Goal: Navigation & Orientation: Find specific page/section

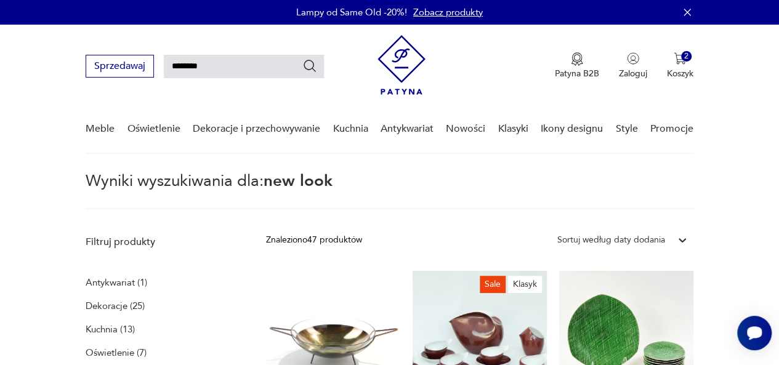
click at [104, 327] on p "Kuchnia (13)" at bounding box center [110, 329] width 49 height 17
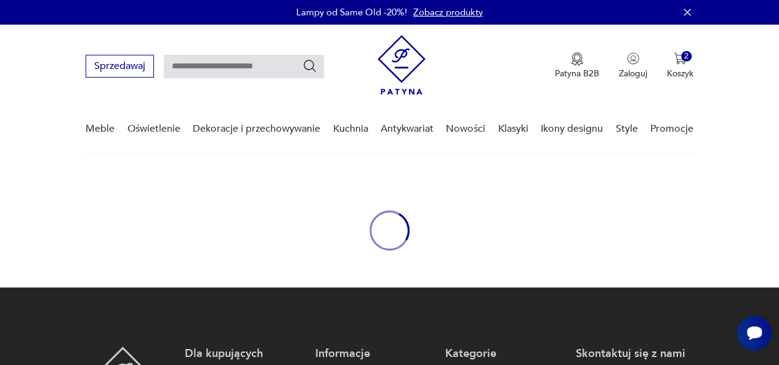
type input "********"
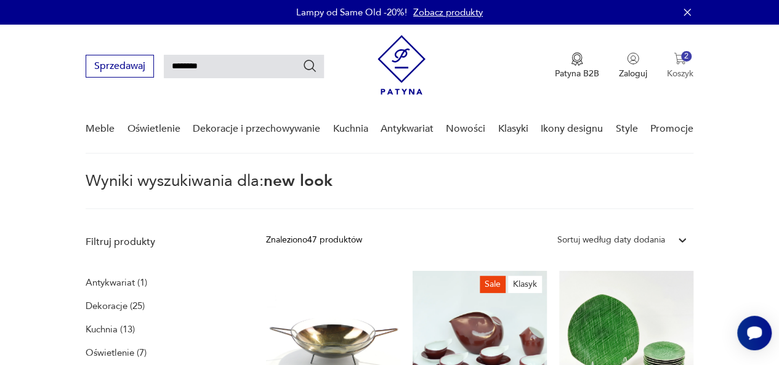
click at [682, 62] on img "button" at bounding box center [680, 58] width 12 height 12
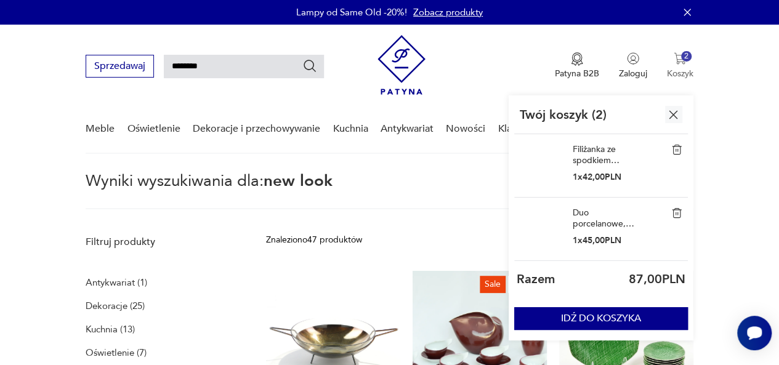
click at [681, 62] on img "button" at bounding box center [680, 58] width 12 height 12
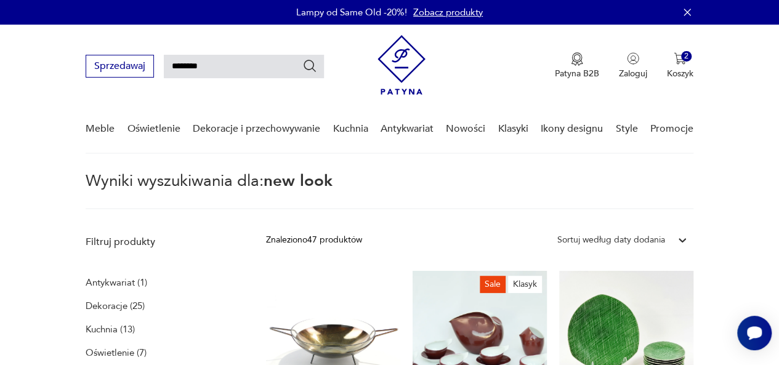
click at [116, 280] on p "Antykwariat (1)" at bounding box center [117, 282] width 62 height 17
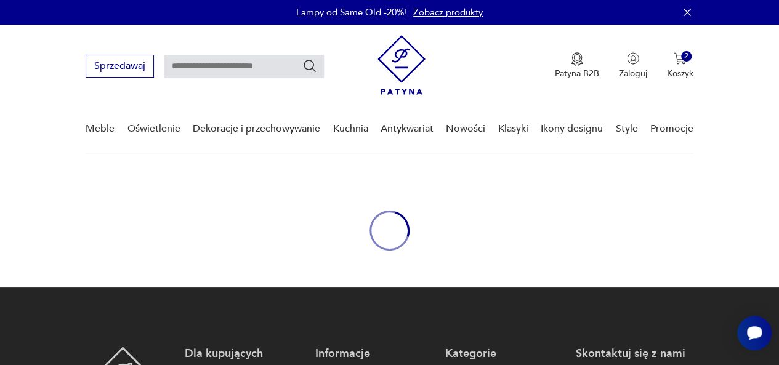
type input "********"
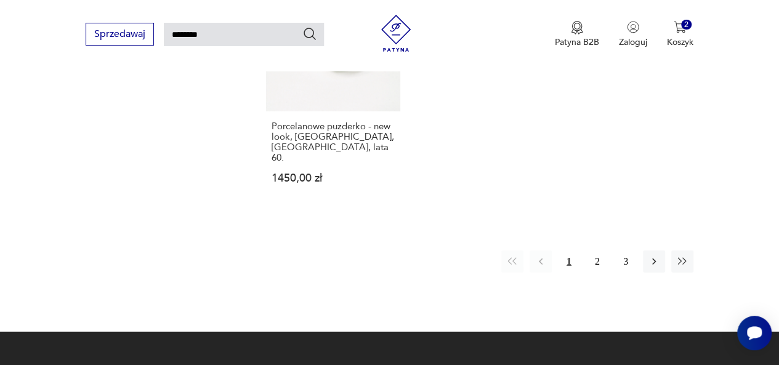
scroll to position [1613, 0]
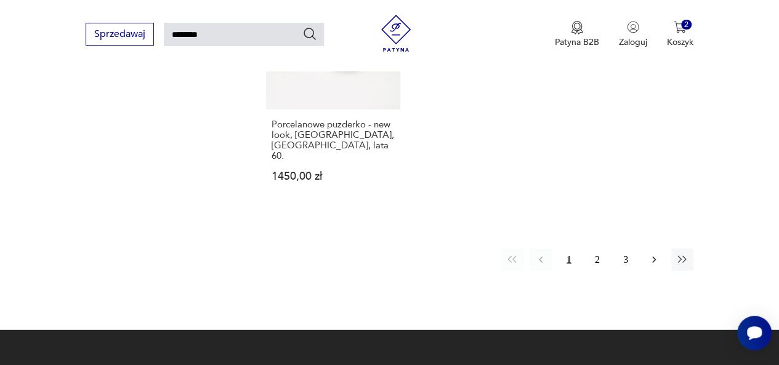
click at [653, 257] on icon "button" at bounding box center [654, 260] width 4 height 7
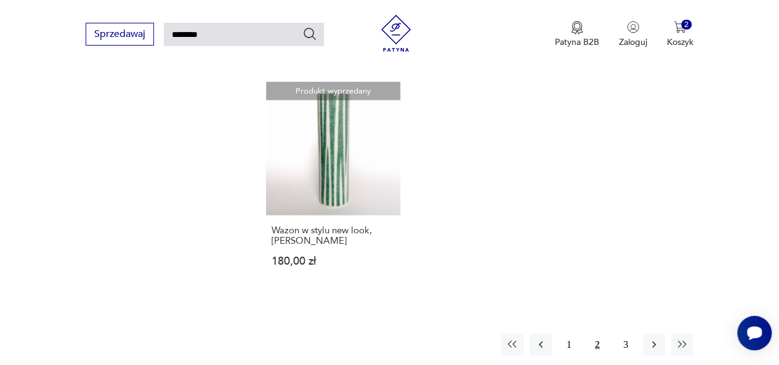
scroll to position [1506, 0]
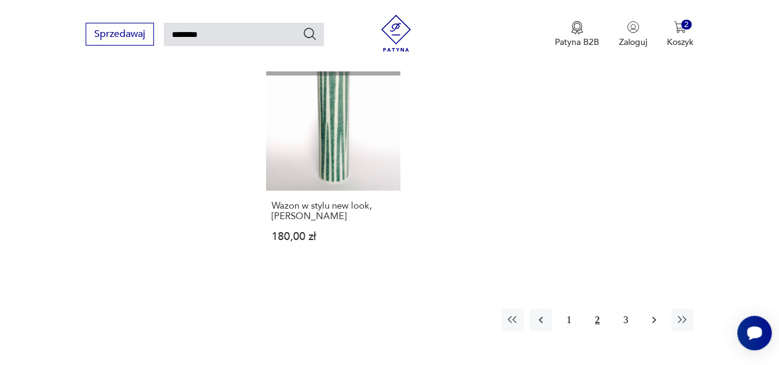
click at [652, 317] on icon "button" at bounding box center [654, 320] width 4 height 7
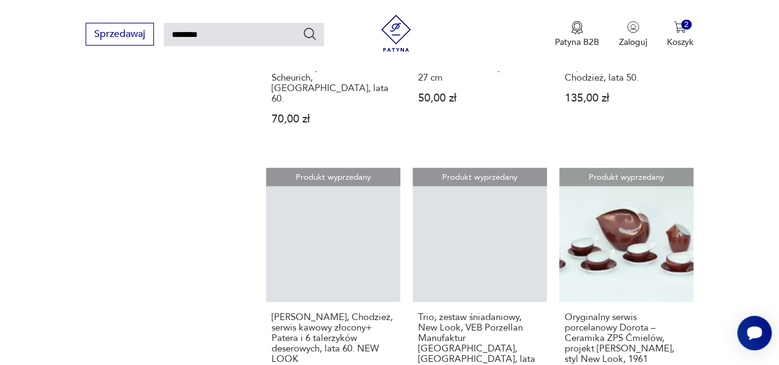
scroll to position [39, 0]
